Goal: Information Seeking & Learning: Learn about a topic

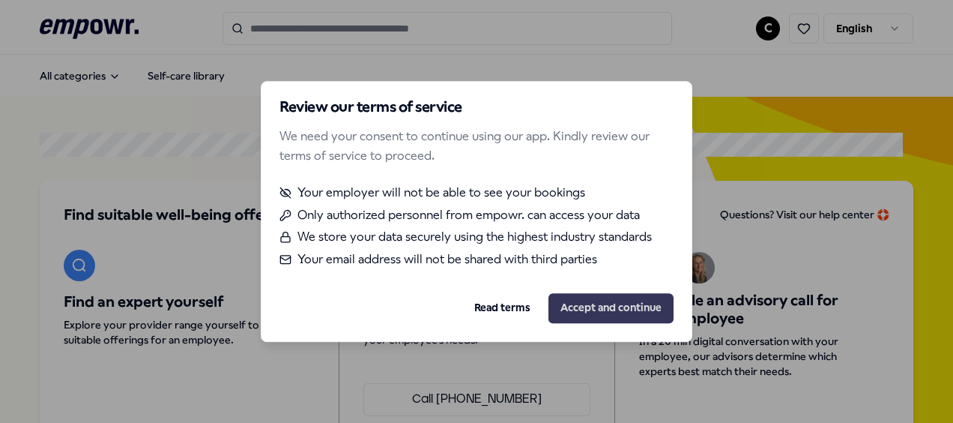
click at [603, 312] on button "Accept and continue" at bounding box center [611, 308] width 125 height 30
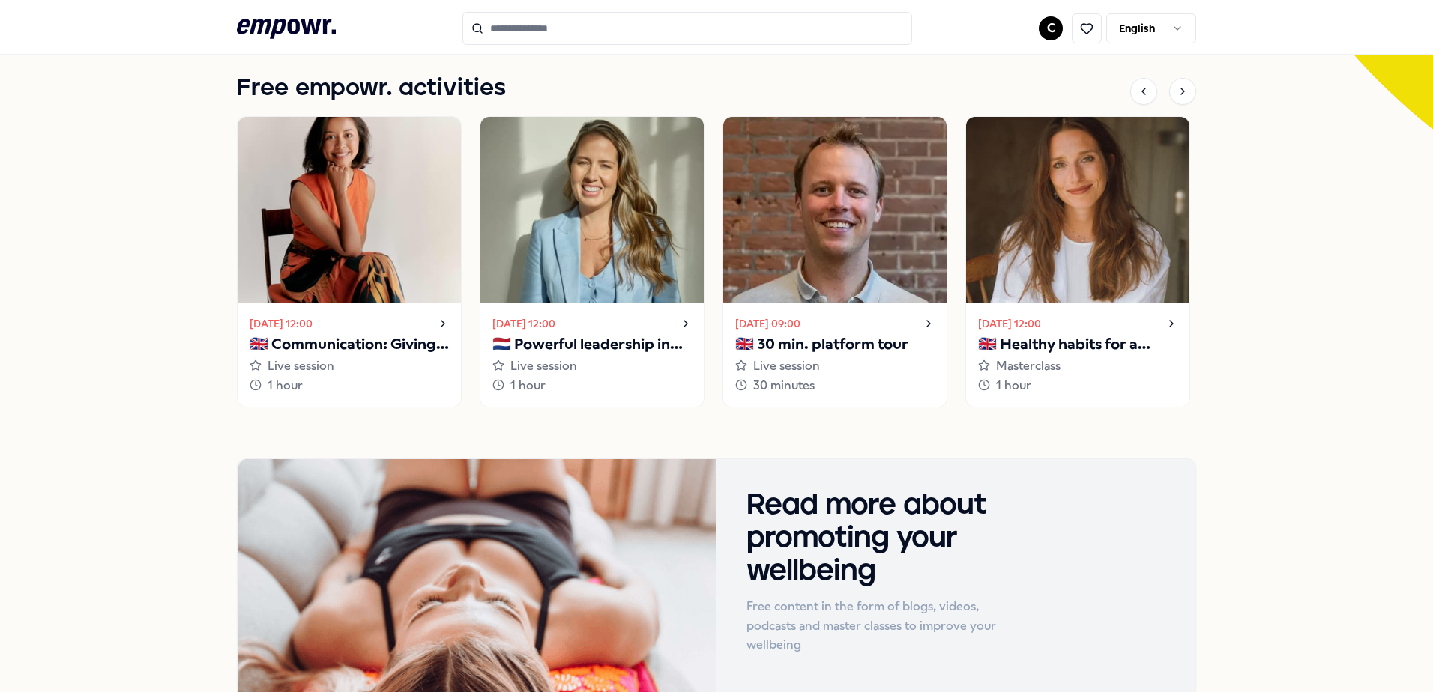
scroll to position [423, 0]
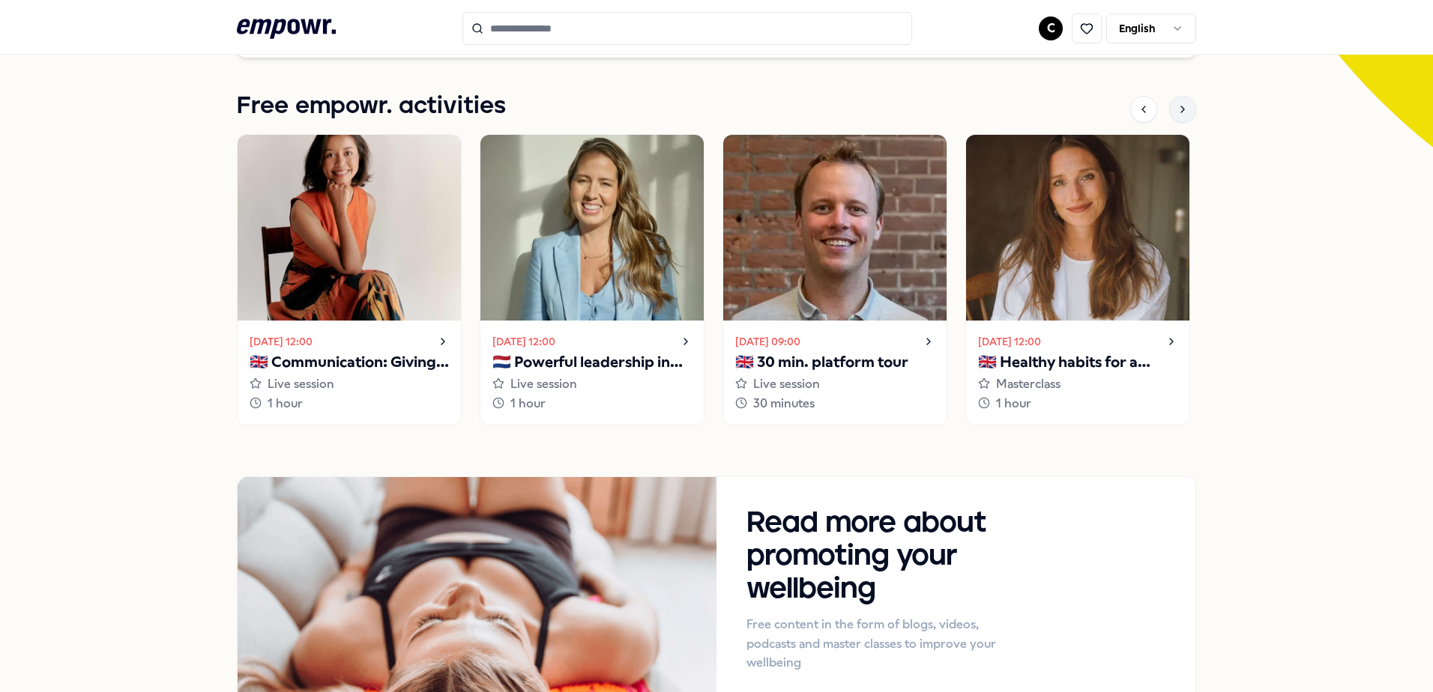
click at [952, 106] on icon at bounding box center [1183, 109] width 12 height 12
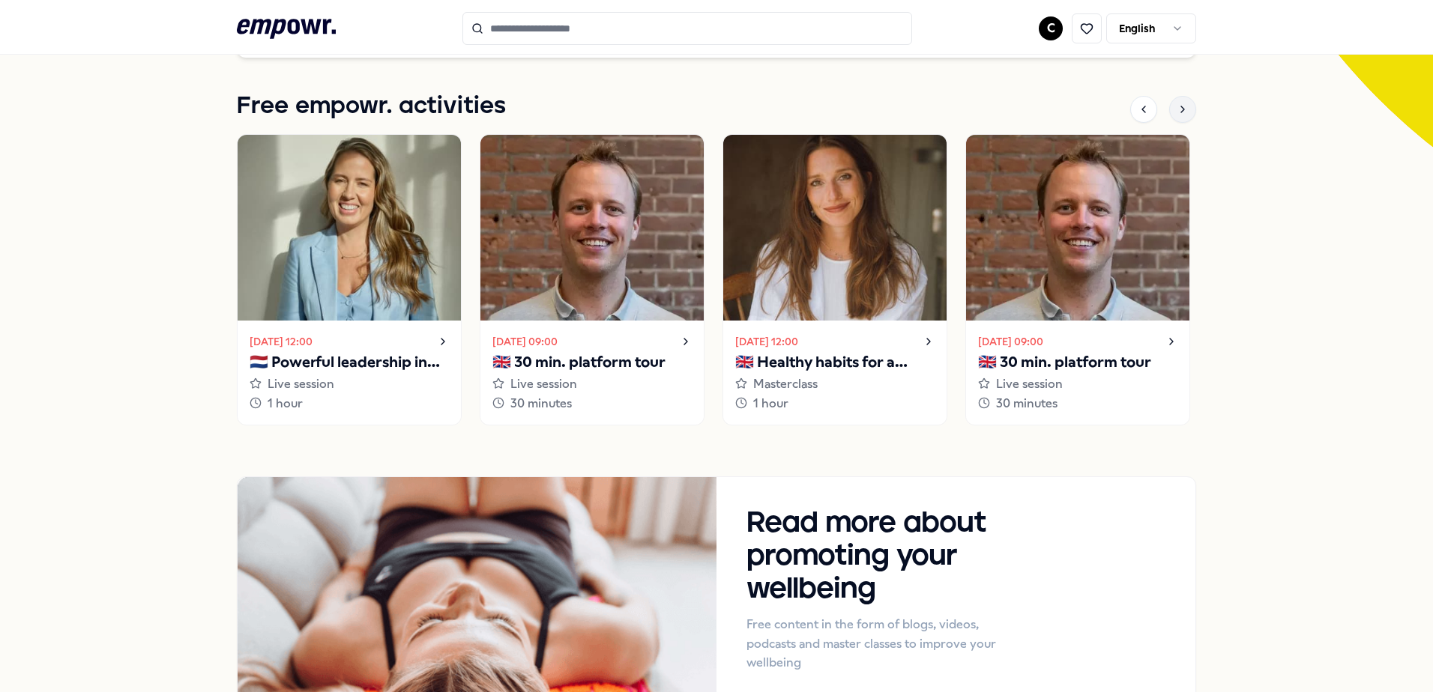
click at [952, 106] on icon at bounding box center [1183, 109] width 12 height 12
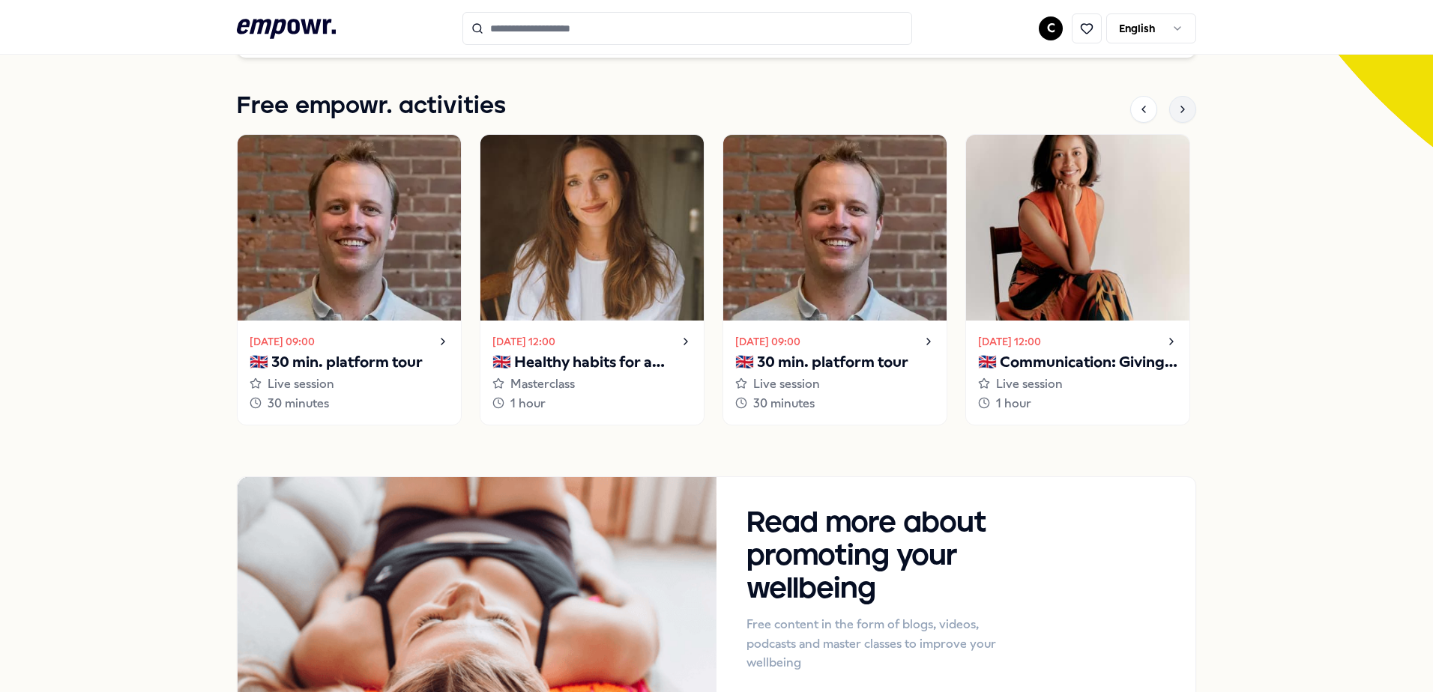
click at [952, 106] on icon at bounding box center [1183, 109] width 12 height 12
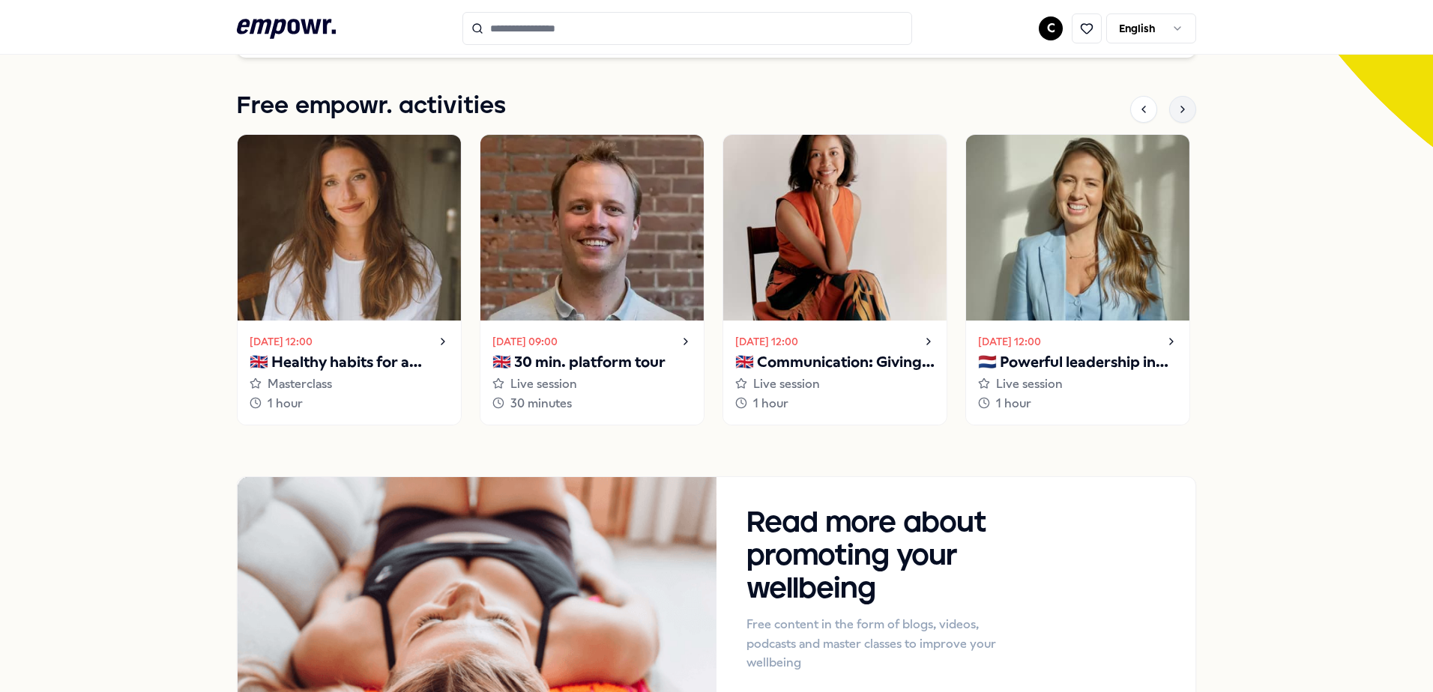
click at [952, 106] on icon at bounding box center [1183, 109] width 12 height 12
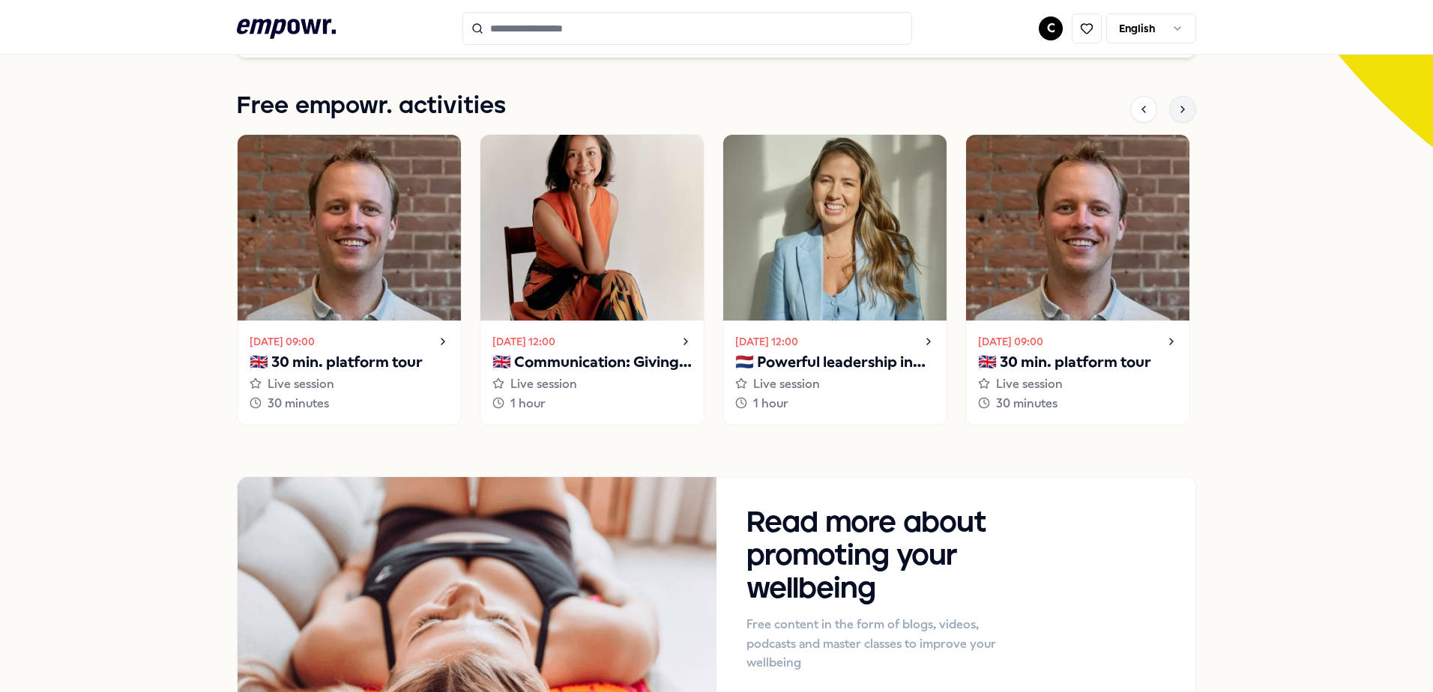
click at [952, 106] on icon at bounding box center [1183, 109] width 12 height 12
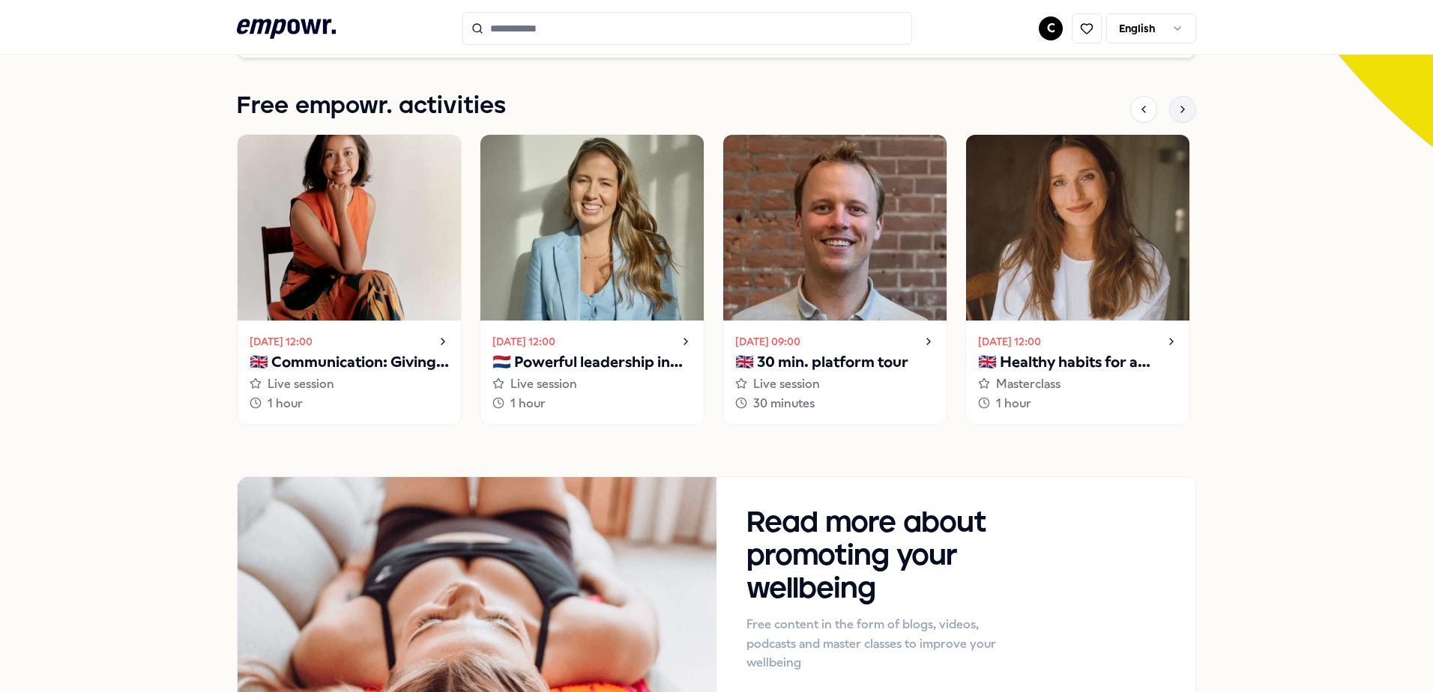
click at [952, 106] on icon at bounding box center [1183, 109] width 12 height 12
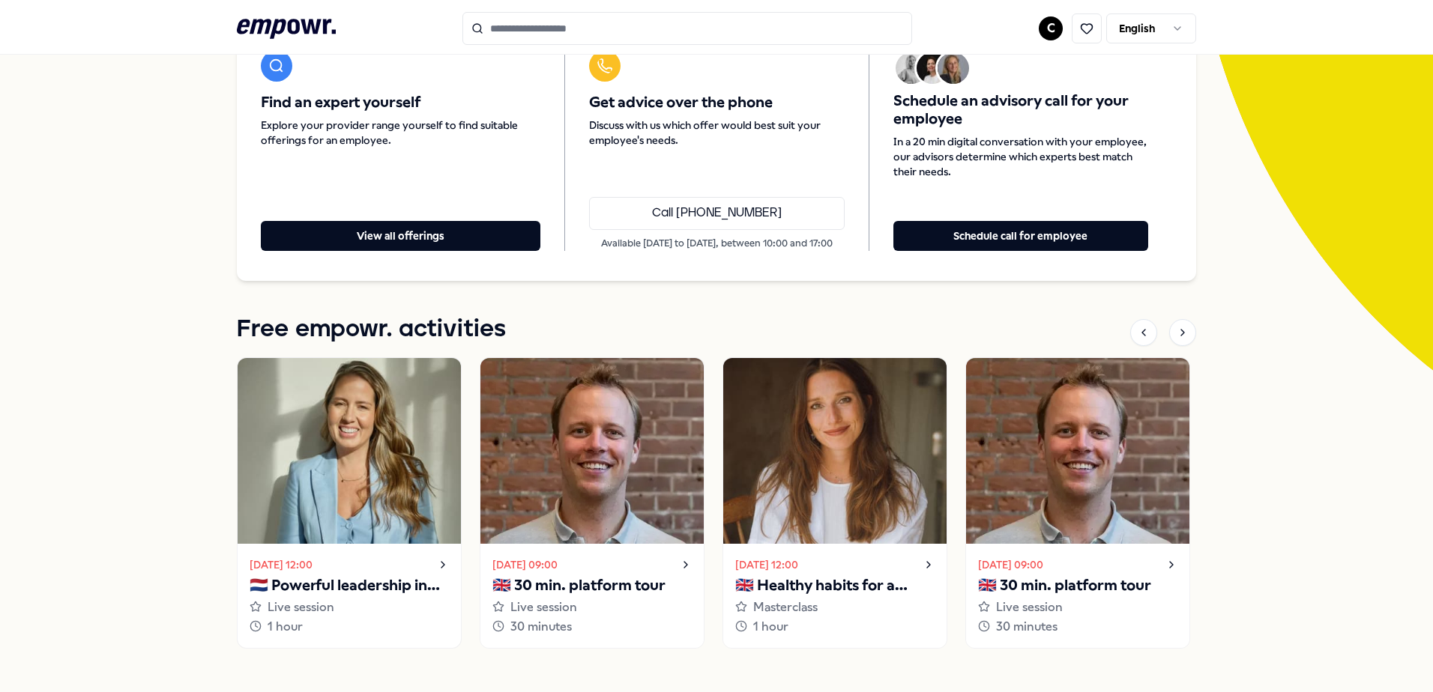
scroll to position [300, 0]
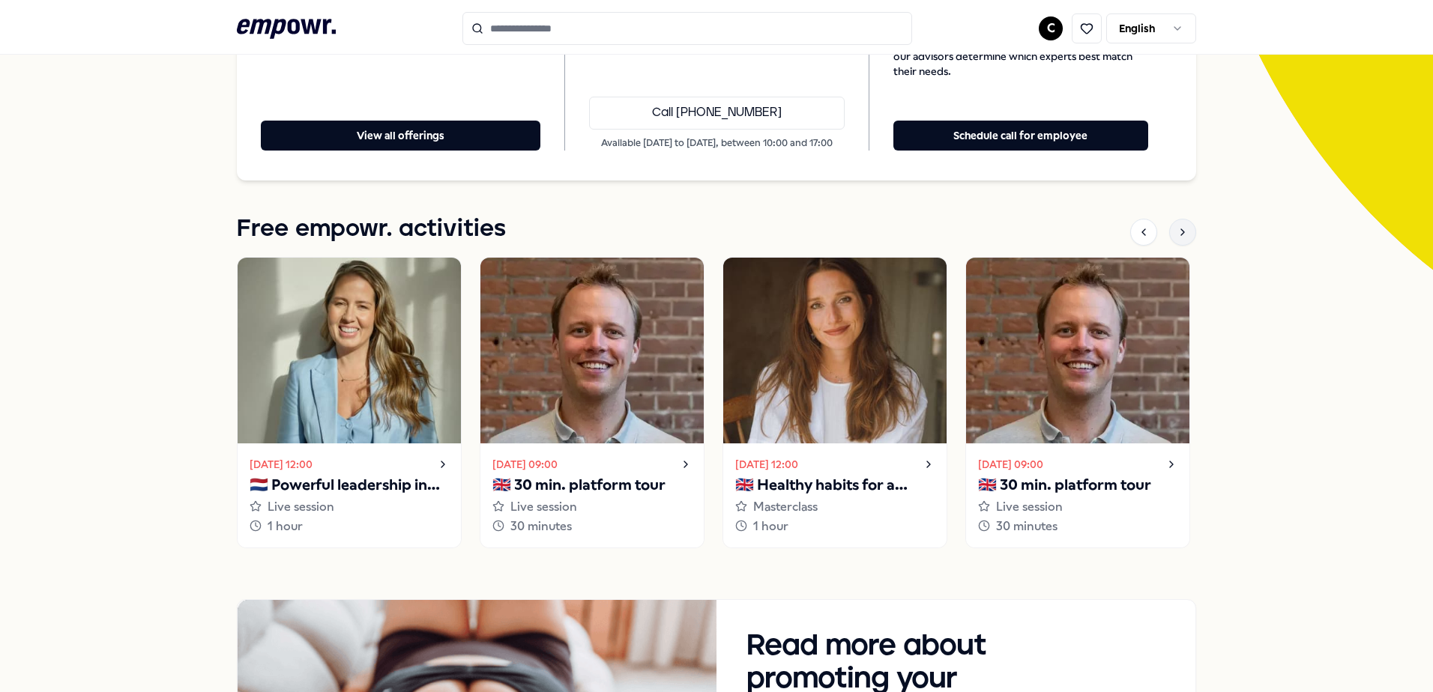
click at [952, 234] on icon at bounding box center [1183, 232] width 12 height 12
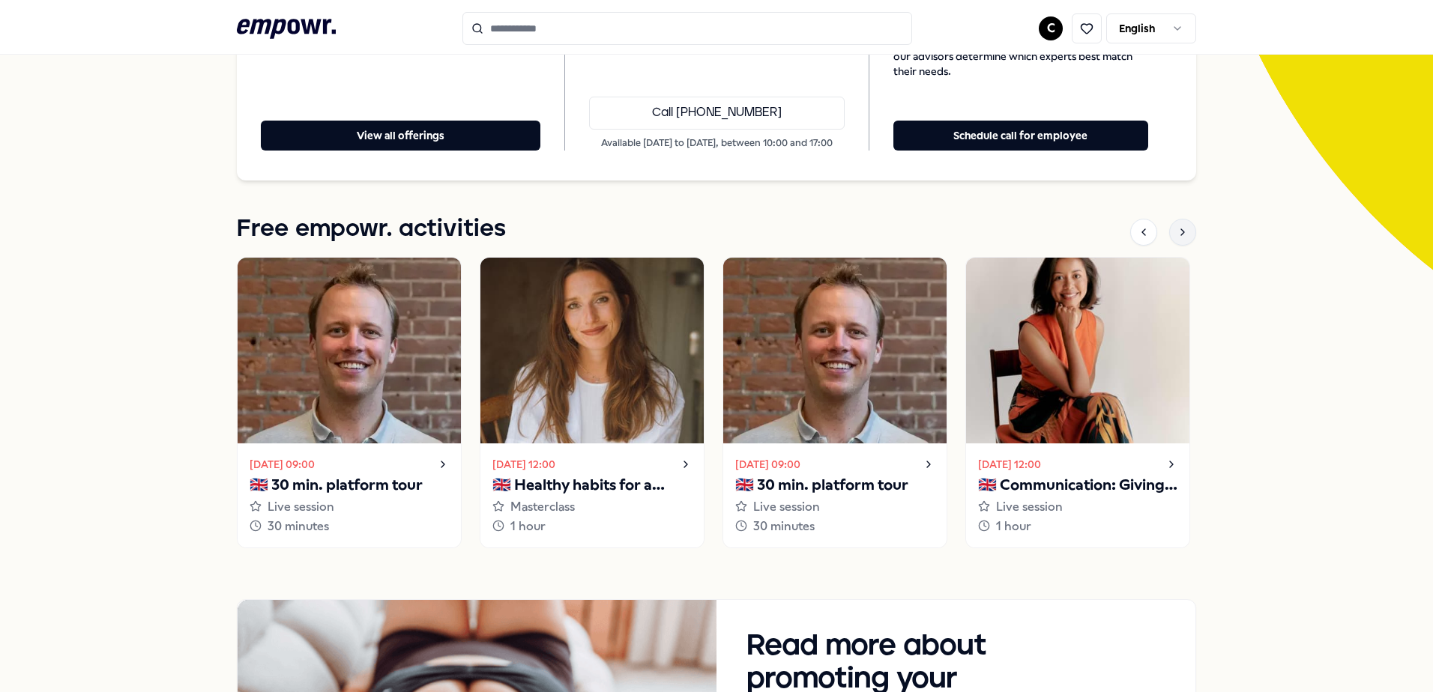
click at [952, 234] on icon at bounding box center [1183, 232] width 12 height 12
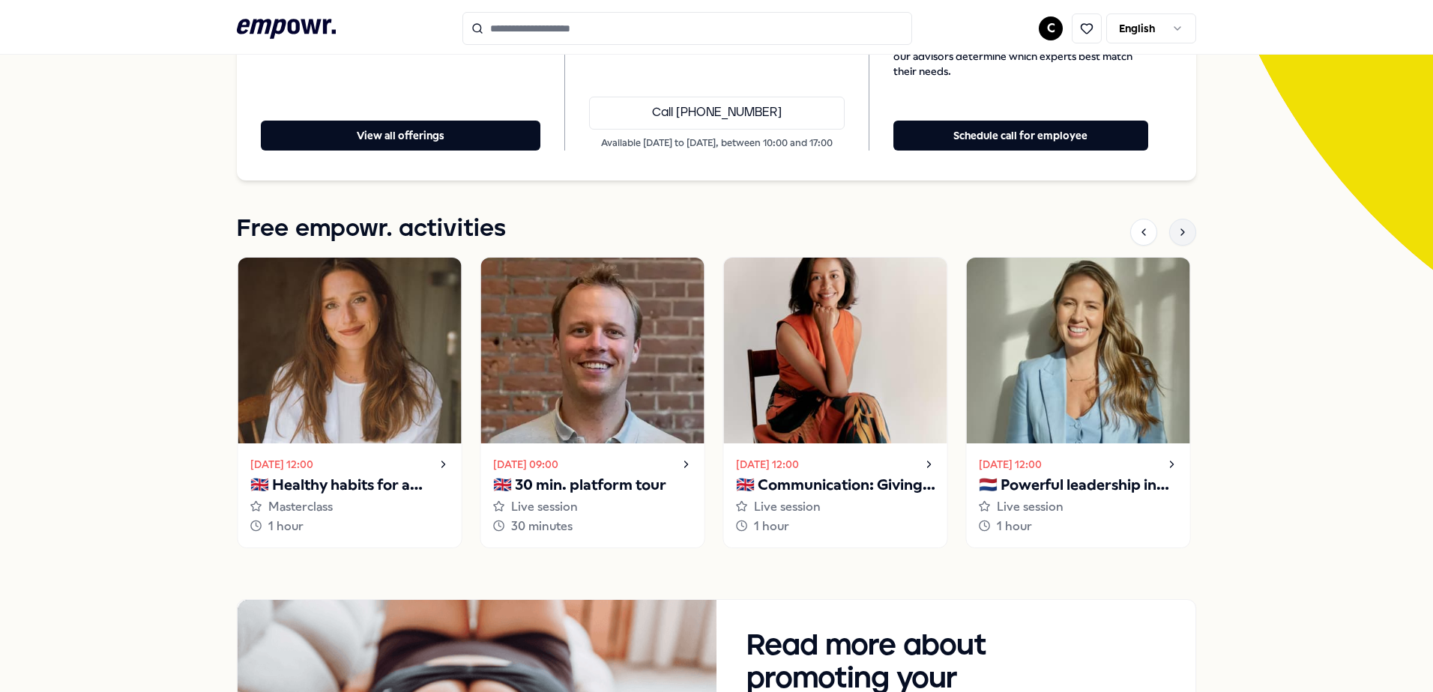
click at [952, 234] on icon at bounding box center [1183, 232] width 12 height 12
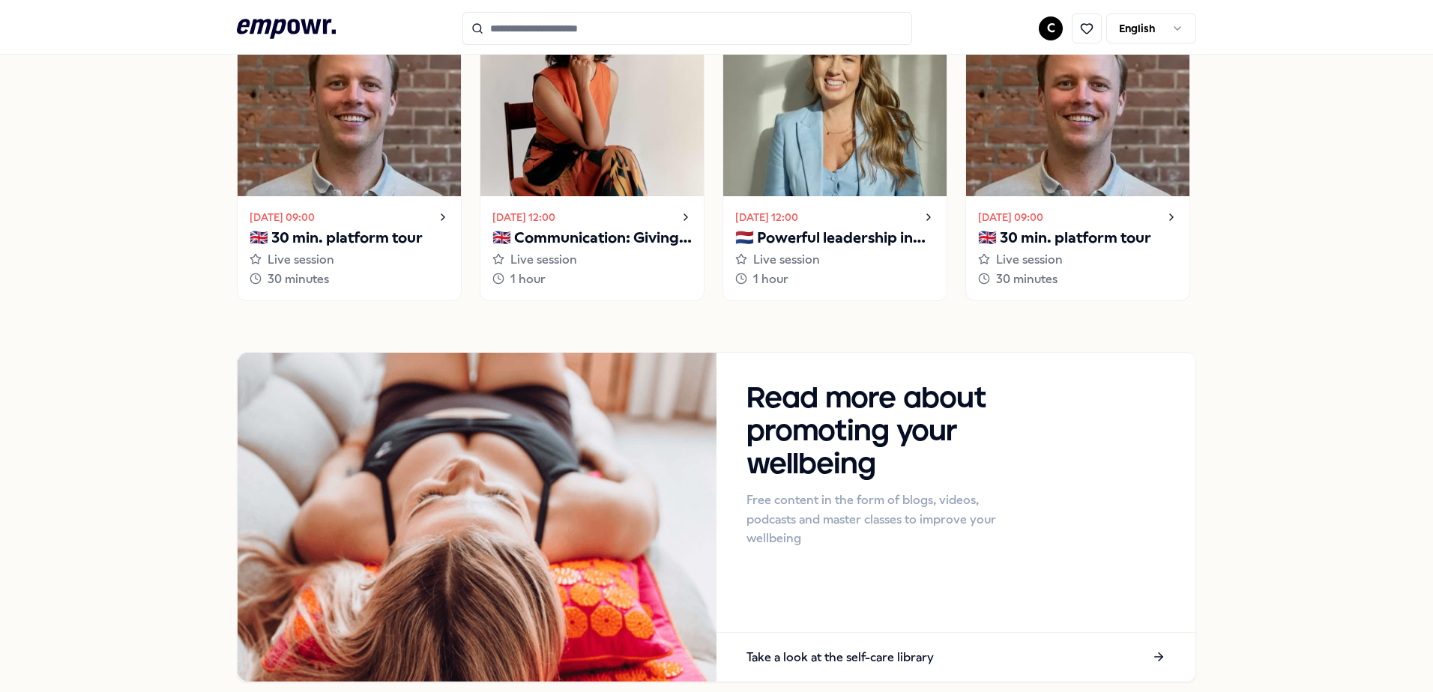
scroll to position [647, 0]
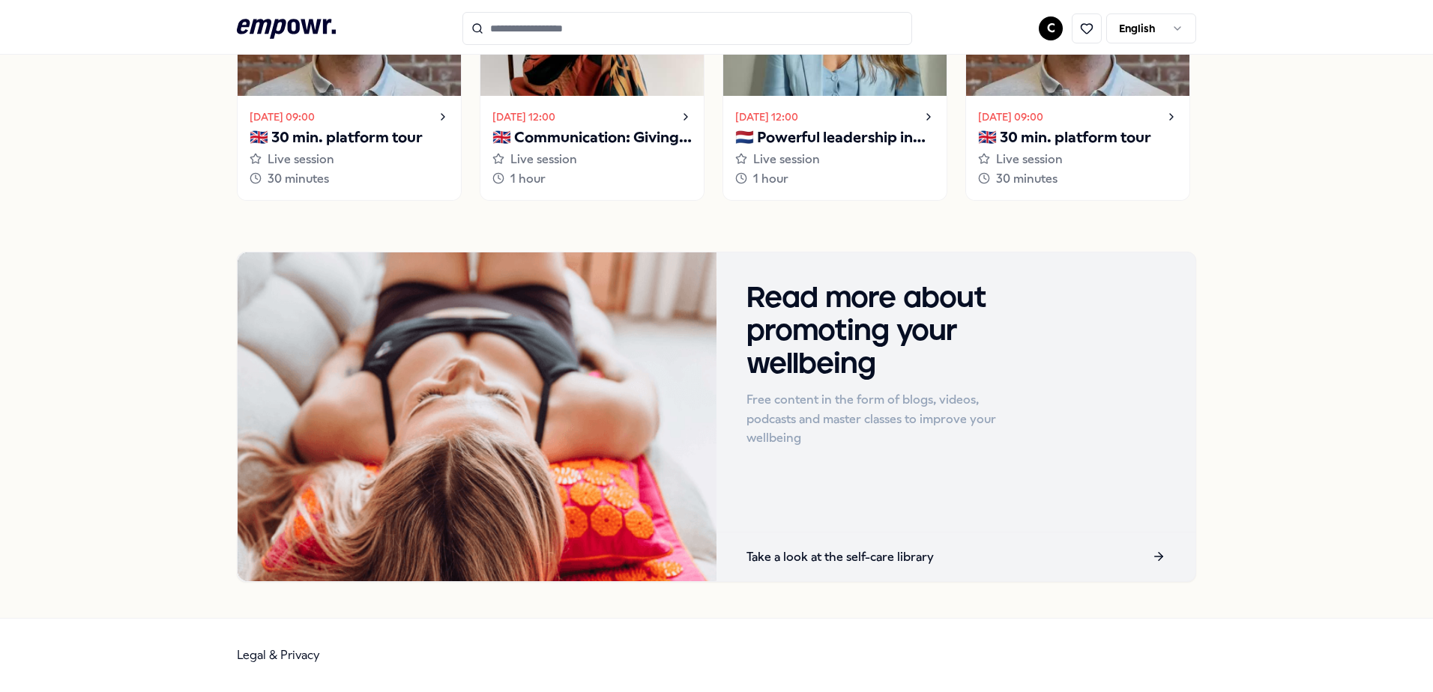
click at [952, 422] on icon at bounding box center [1158, 556] width 13 height 13
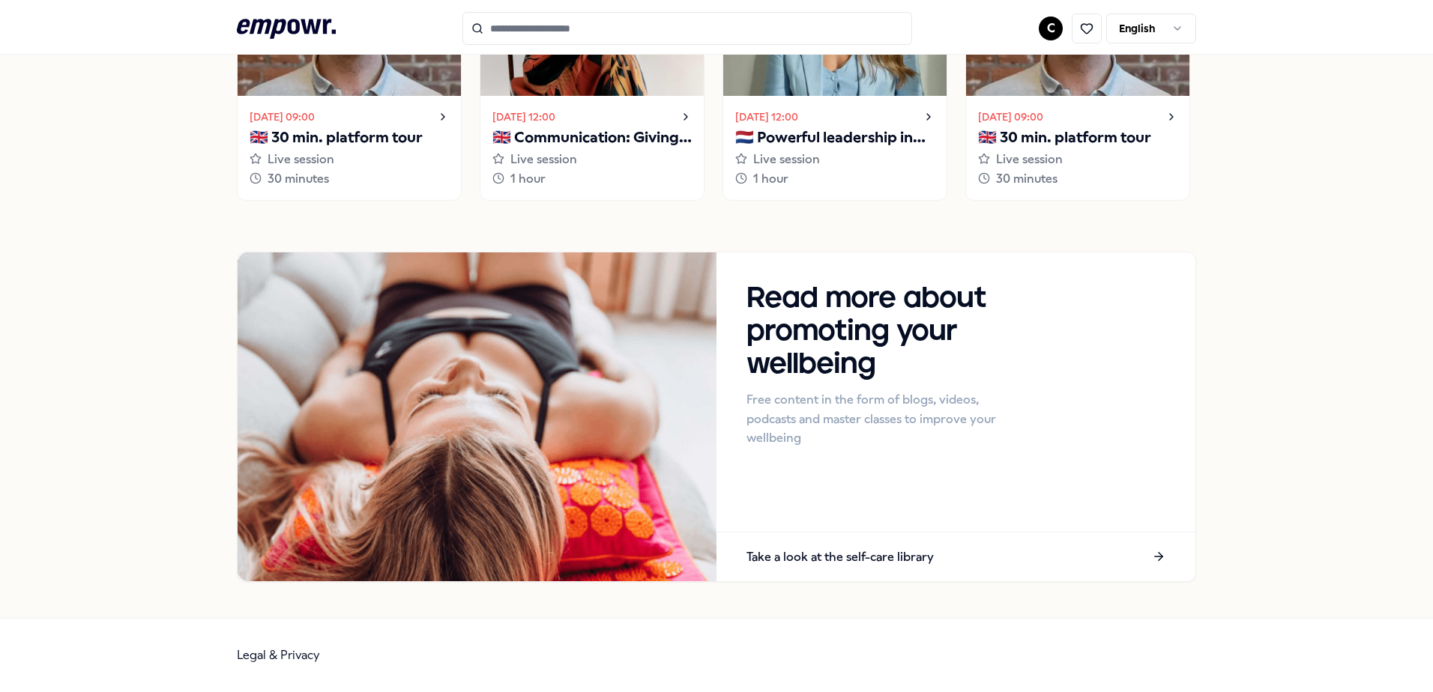
click at [952, 215] on div "Find suitable well-being offerings for an employee Questions? Visit our help ce…" at bounding box center [716, 33] width 1433 height 1169
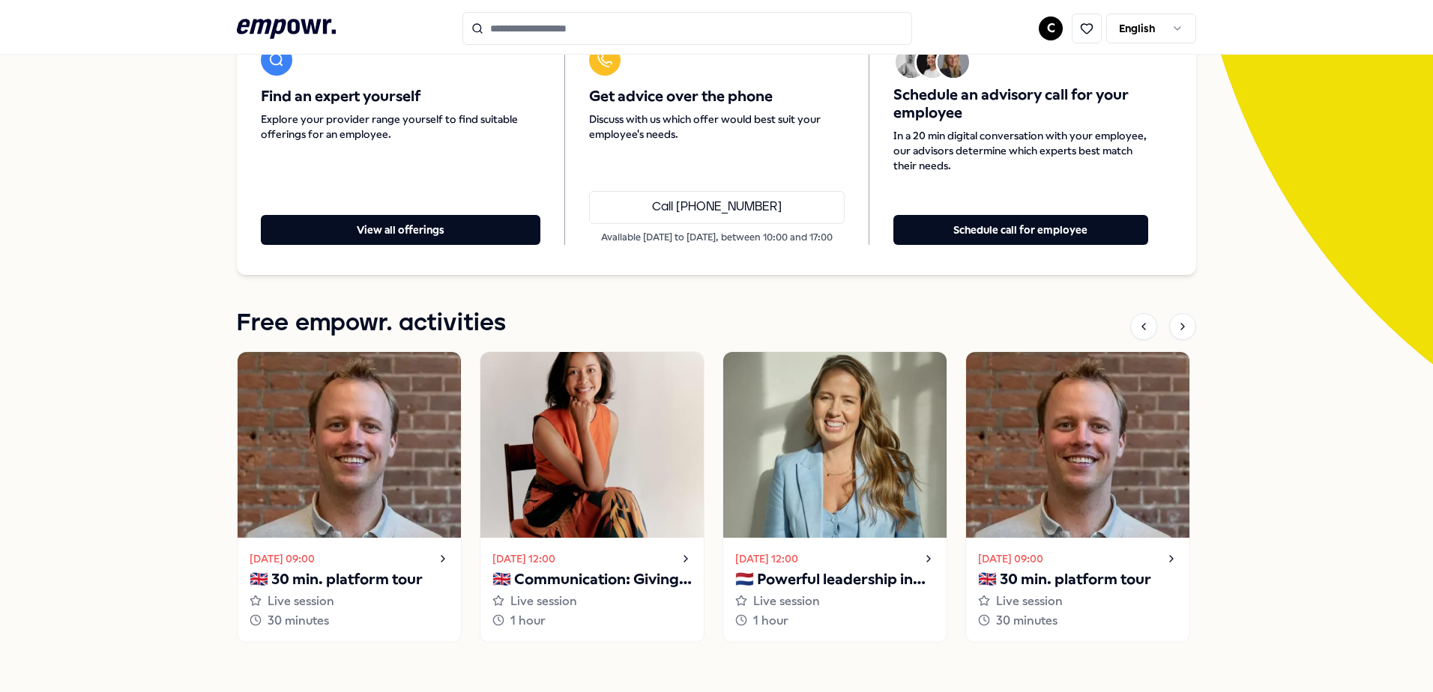
scroll to position [198, 0]
